Goal: Information Seeking & Learning: Learn about a topic

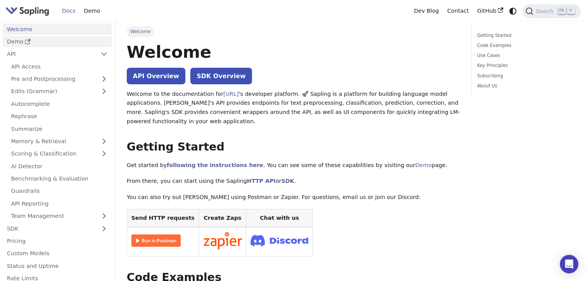
click at [10, 41] on link "Demo" at bounding box center [57, 41] width 109 height 11
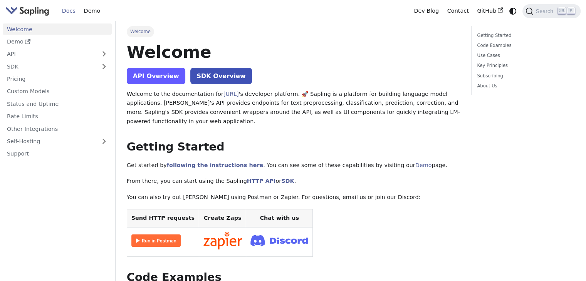
click at [158, 73] on link "API Overview" at bounding box center [156, 76] width 59 height 17
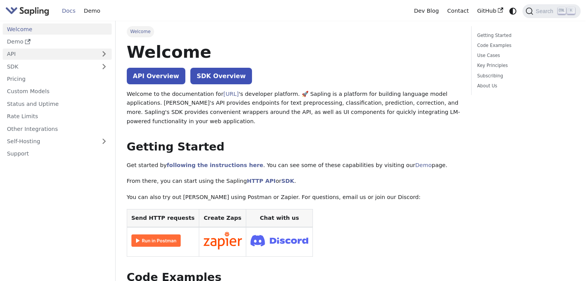
click at [85, 56] on link "API" at bounding box center [50, 54] width 94 height 11
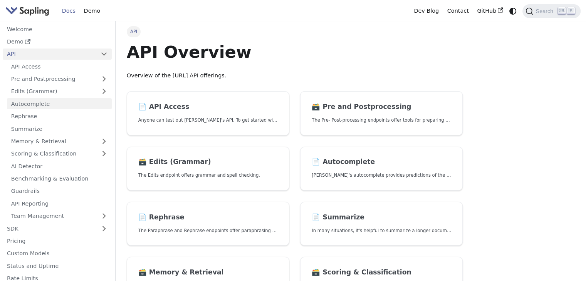
click at [53, 105] on link "Autocomplete" at bounding box center [59, 103] width 105 height 11
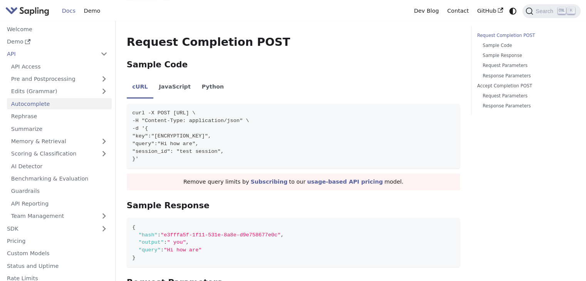
scroll to position [118, 0]
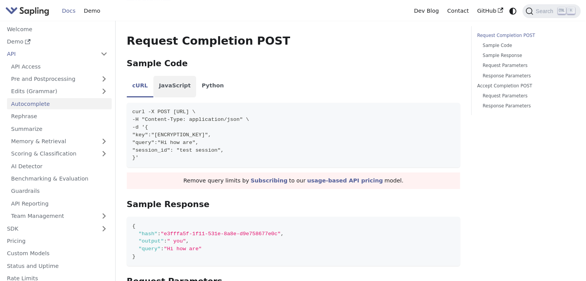
click at [174, 88] on li "JavaScript" at bounding box center [174, 87] width 43 height 22
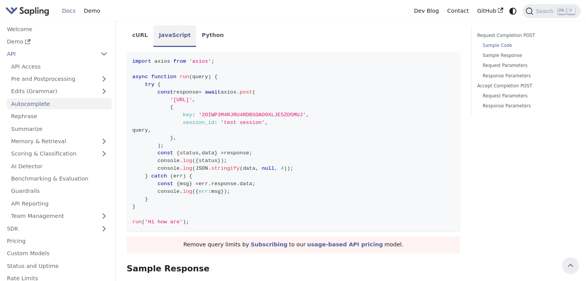
scroll to position [169, 0]
click at [192, 101] on span "'https://api.sapling.ai/api/v1/complete'" at bounding box center [181, 100] width 22 height 6
copy span "complete"
click at [148, 129] on span "query" at bounding box center [140, 130] width 16 height 6
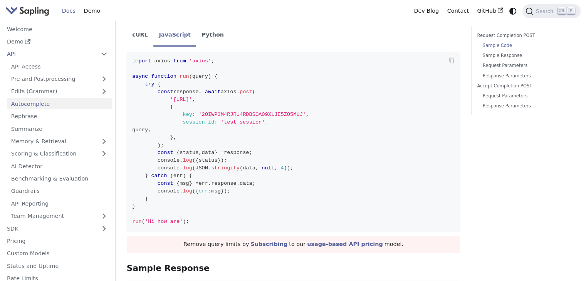
click at [148, 129] on span "query" at bounding box center [140, 130] width 16 height 6
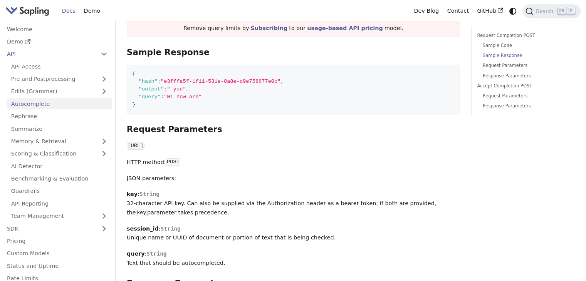
scroll to position [386, 0]
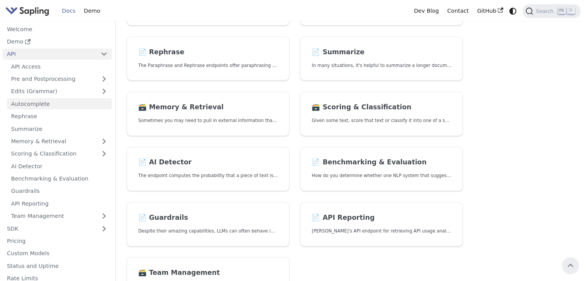
scroll to position [163, 0]
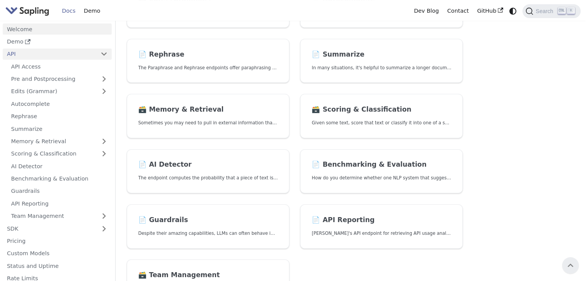
click at [57, 33] on link "Welcome" at bounding box center [57, 28] width 109 height 11
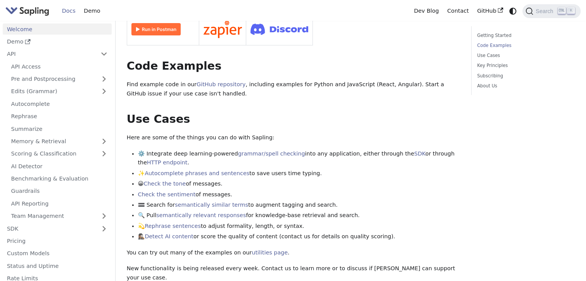
scroll to position [212, 0]
click at [194, 171] on link "Autocomplete phrases and sentences" at bounding box center [197, 173] width 105 height 6
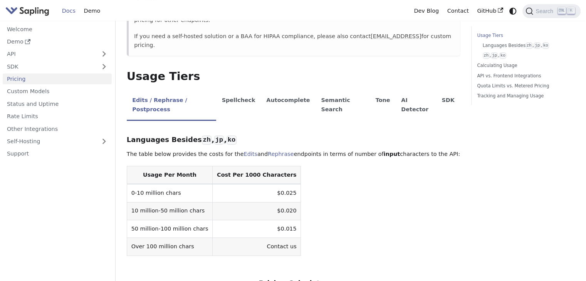
scroll to position [124, 0]
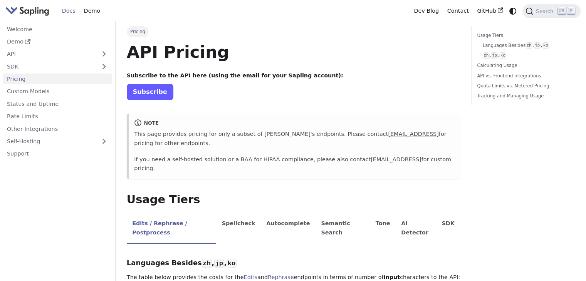
click at [154, 96] on link "Subscribe" at bounding box center [150, 92] width 47 height 16
click at [97, 69] on button "Expand sidebar category 'SDK'" at bounding box center [103, 66] width 15 height 11
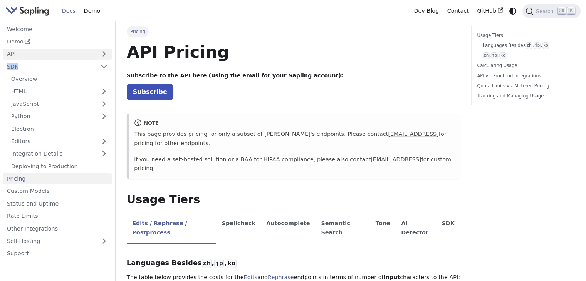
drag, startPoint x: 89, startPoint y: 60, endPoint x: 94, endPoint y: 55, distance: 6.0
click at [94, 55] on ul "Welcome Demo API SDK Overview HTML JavaScript Python Electron Editors Integrati…" at bounding box center [57, 141] width 109 height 236
click at [94, 55] on link "API" at bounding box center [50, 54] width 94 height 11
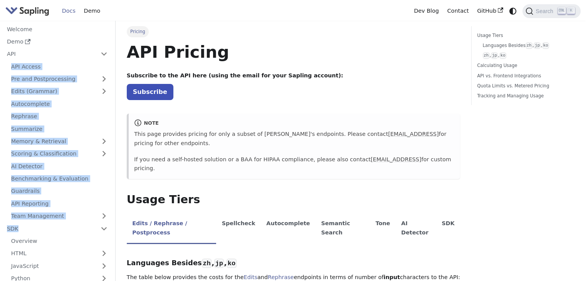
click at [45, 10] on img "Main" at bounding box center [27, 10] width 44 height 11
click at [32, 13] on img "Main" at bounding box center [27, 10] width 44 height 11
click at [24, 10] on img "Main" at bounding box center [27, 10] width 44 height 11
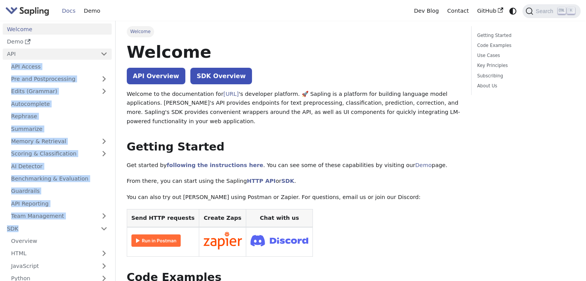
click at [71, 52] on link "API" at bounding box center [50, 54] width 94 height 11
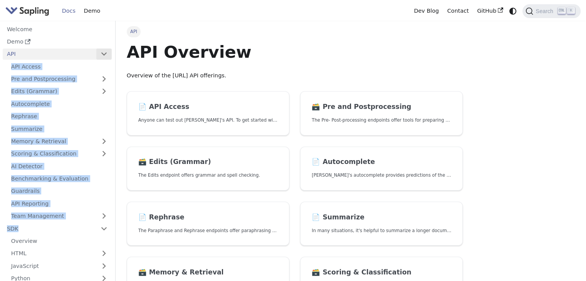
click at [105, 54] on button "Collapse sidebar category 'API'" at bounding box center [103, 54] width 15 height 11
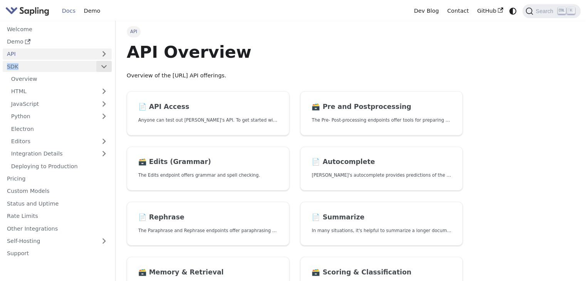
click at [105, 63] on button "Collapse sidebar category 'SDK'" at bounding box center [103, 66] width 15 height 11
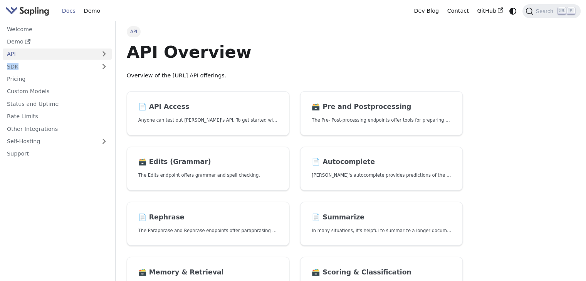
click at [44, 12] on img "Main" at bounding box center [27, 10] width 44 height 11
